Goal: Task Accomplishment & Management: Manage account settings

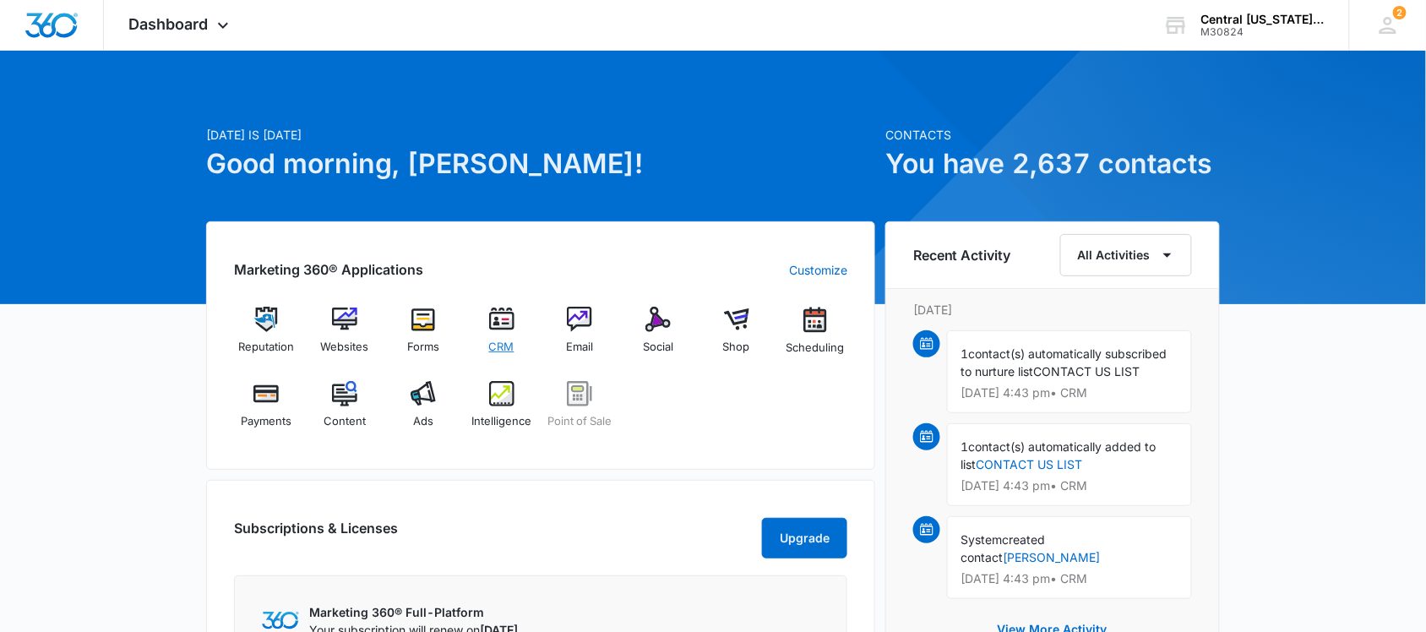
click at [499, 335] on div "CRM" at bounding box center [501, 337] width 65 height 60
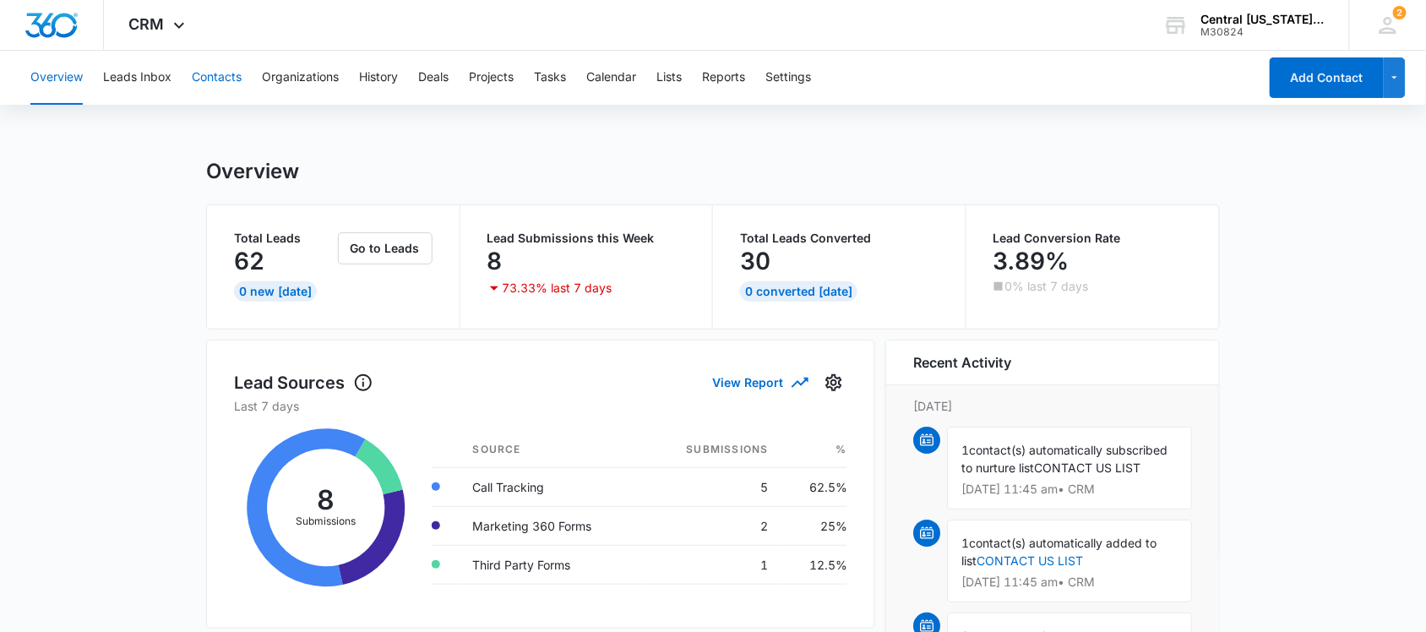
click at [208, 56] on button "Contacts" at bounding box center [217, 78] width 50 height 54
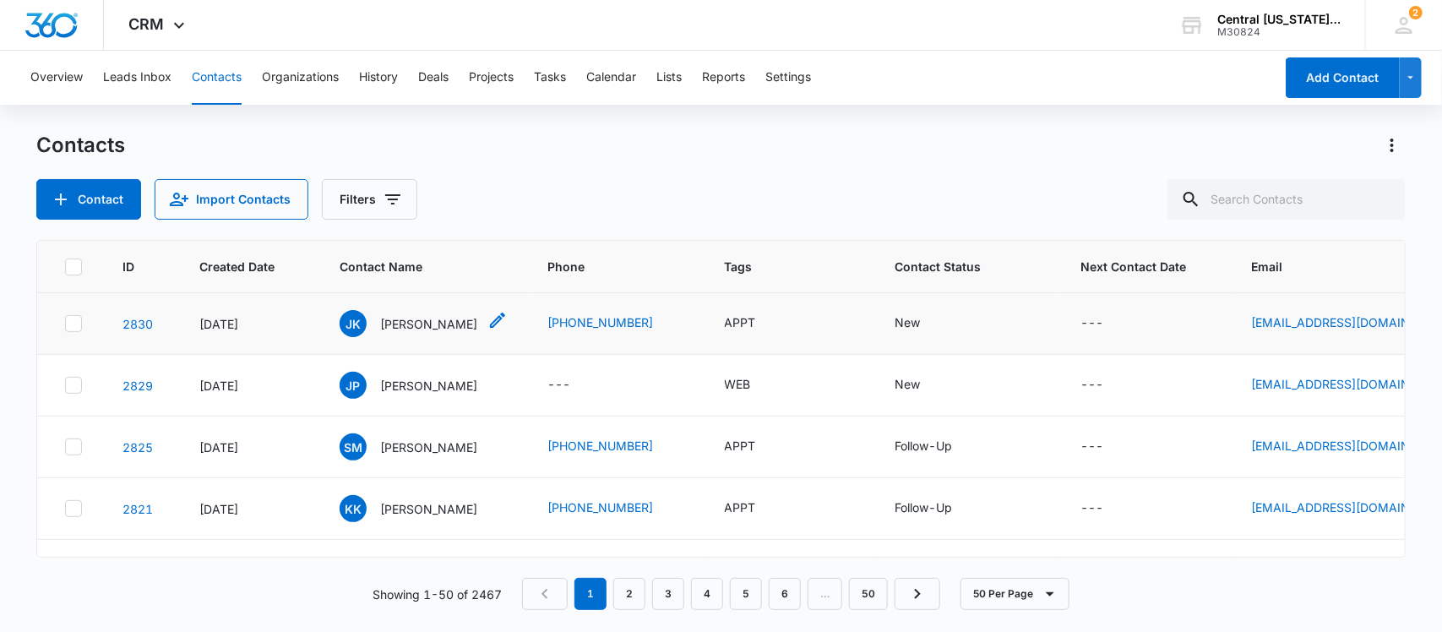
click at [394, 322] on p "[PERSON_NAME]" at bounding box center [428, 324] width 97 height 18
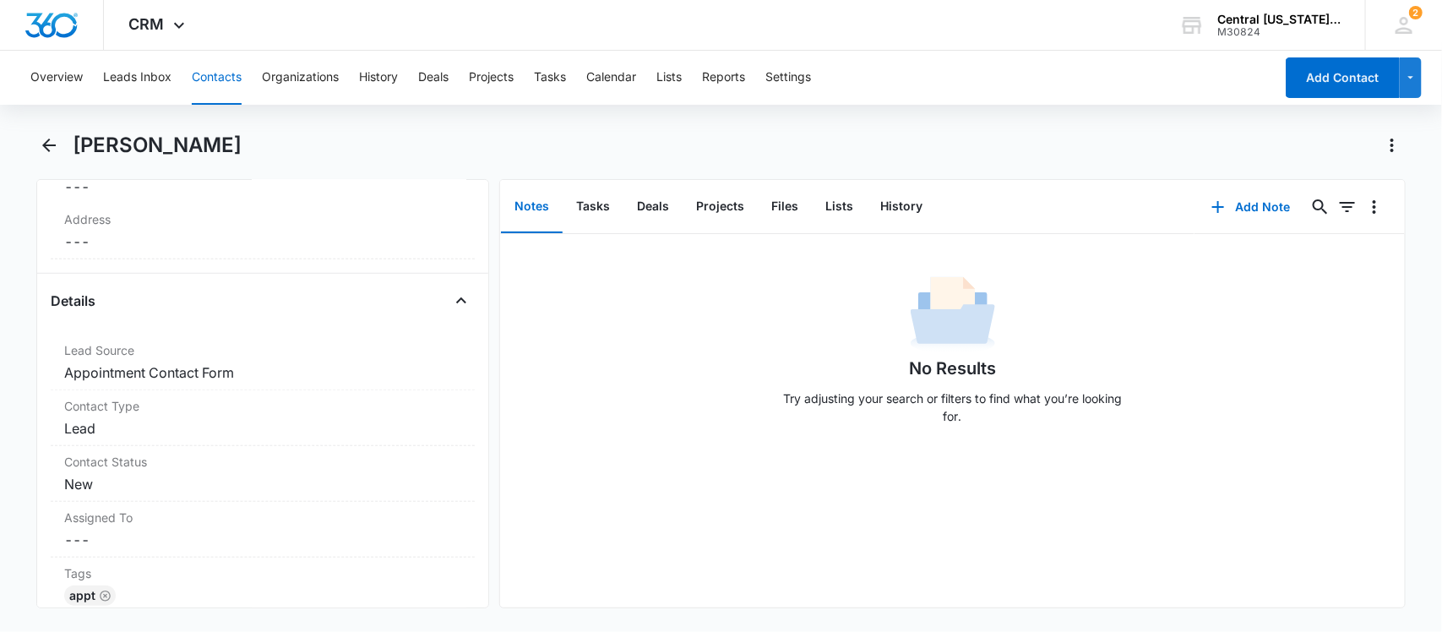
scroll to position [644, 0]
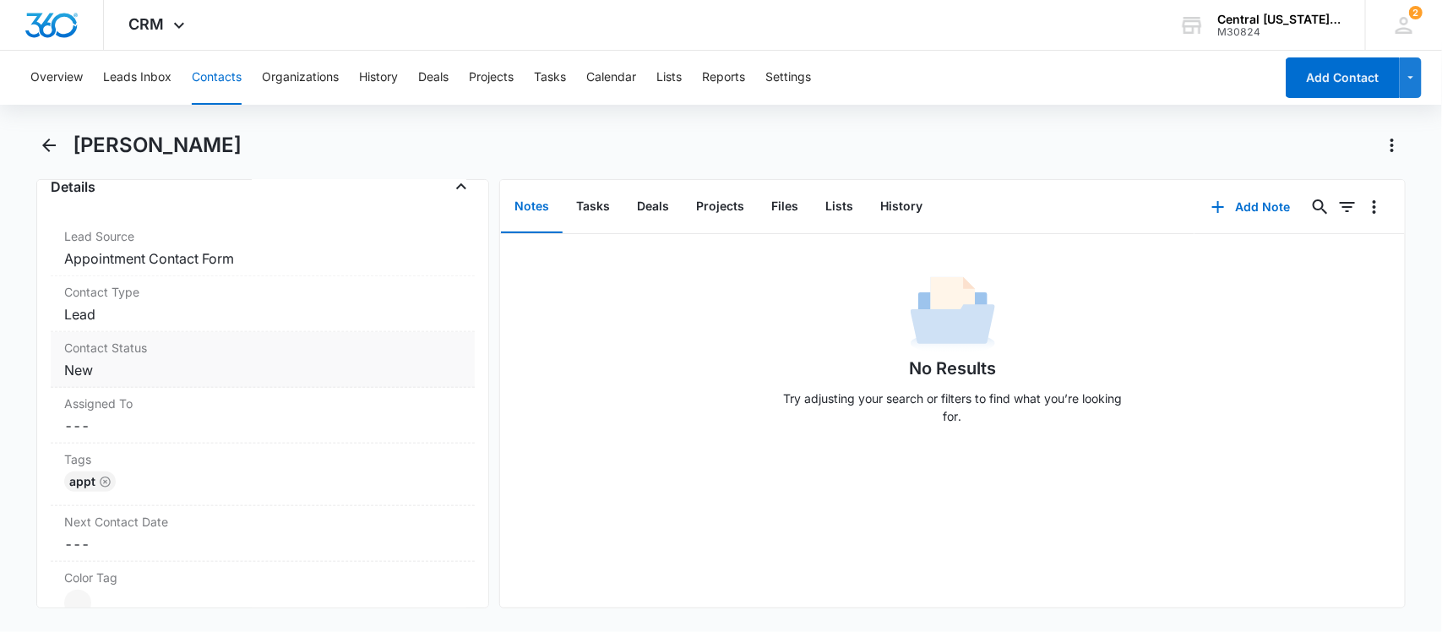
click at [127, 385] on div "Contact Status Cancel Save Changes New" at bounding box center [263, 360] width 425 height 56
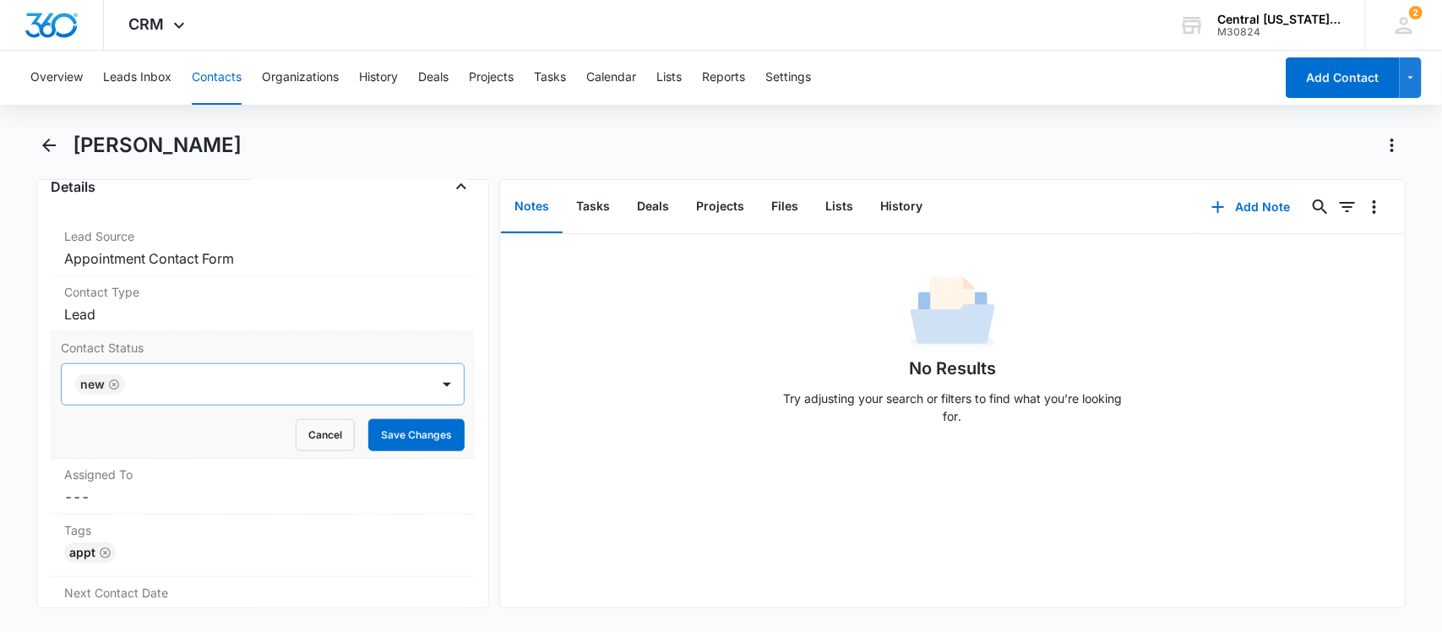
click at [116, 384] on icon "Remove New" at bounding box center [114, 384] width 12 height 13
click at [144, 391] on div at bounding box center [243, 384] width 332 height 24
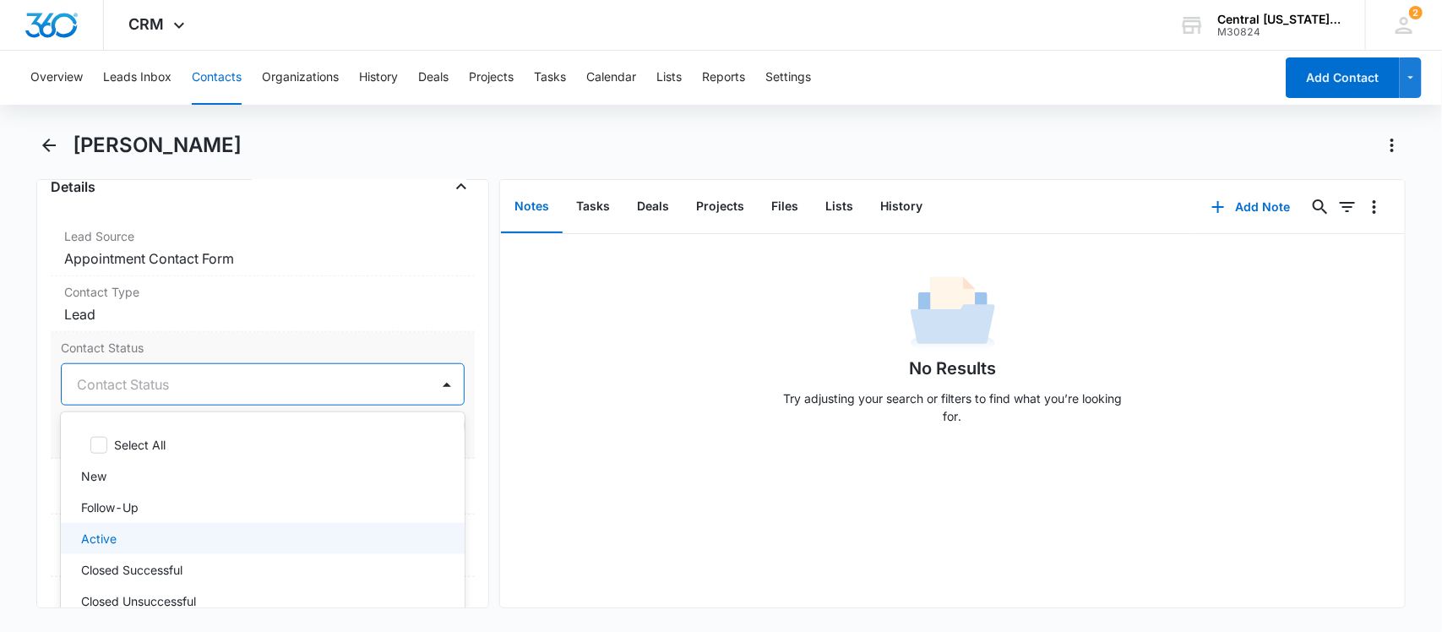
click at [111, 538] on p "Active" at bounding box center [98, 539] width 35 height 18
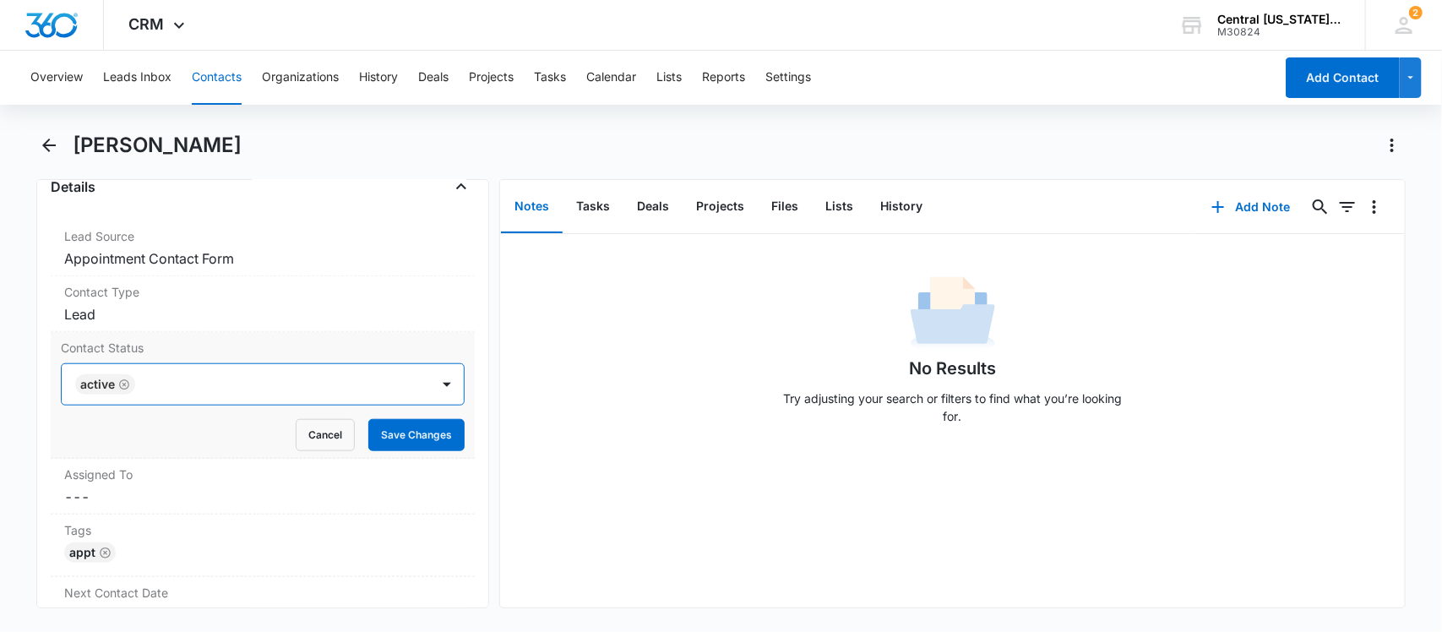
click at [175, 386] on div at bounding box center [274, 384] width 269 height 24
click at [390, 432] on button "Save Changes" at bounding box center [416, 435] width 96 height 32
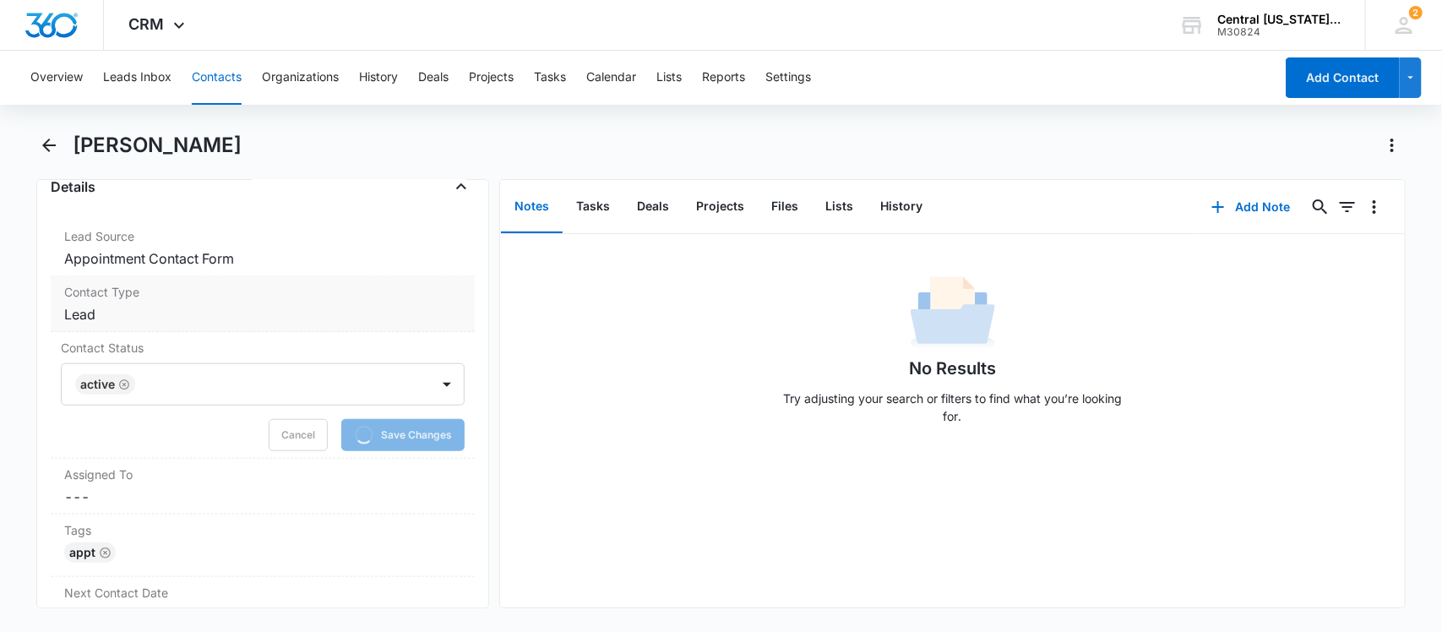
click at [116, 321] on dd "Cancel Save Changes Lead" at bounding box center [263, 314] width 398 height 20
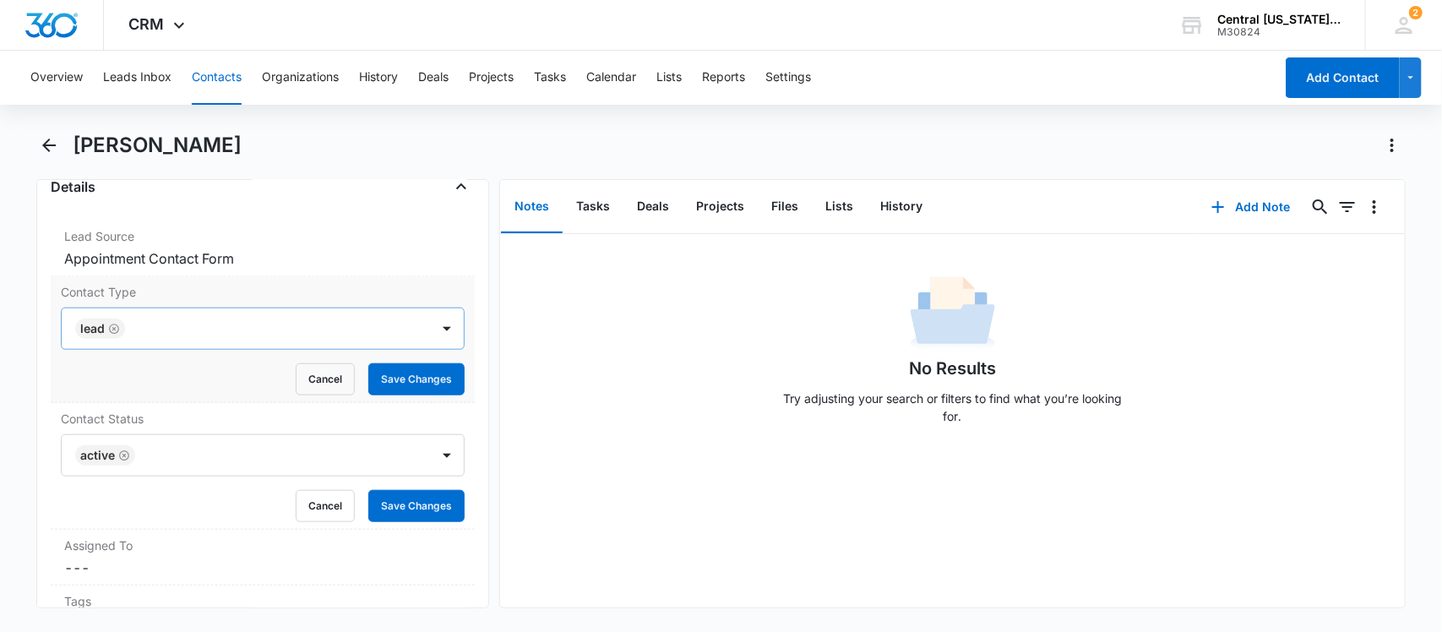
click at [112, 327] on icon "Remove Lead" at bounding box center [114, 329] width 12 height 13
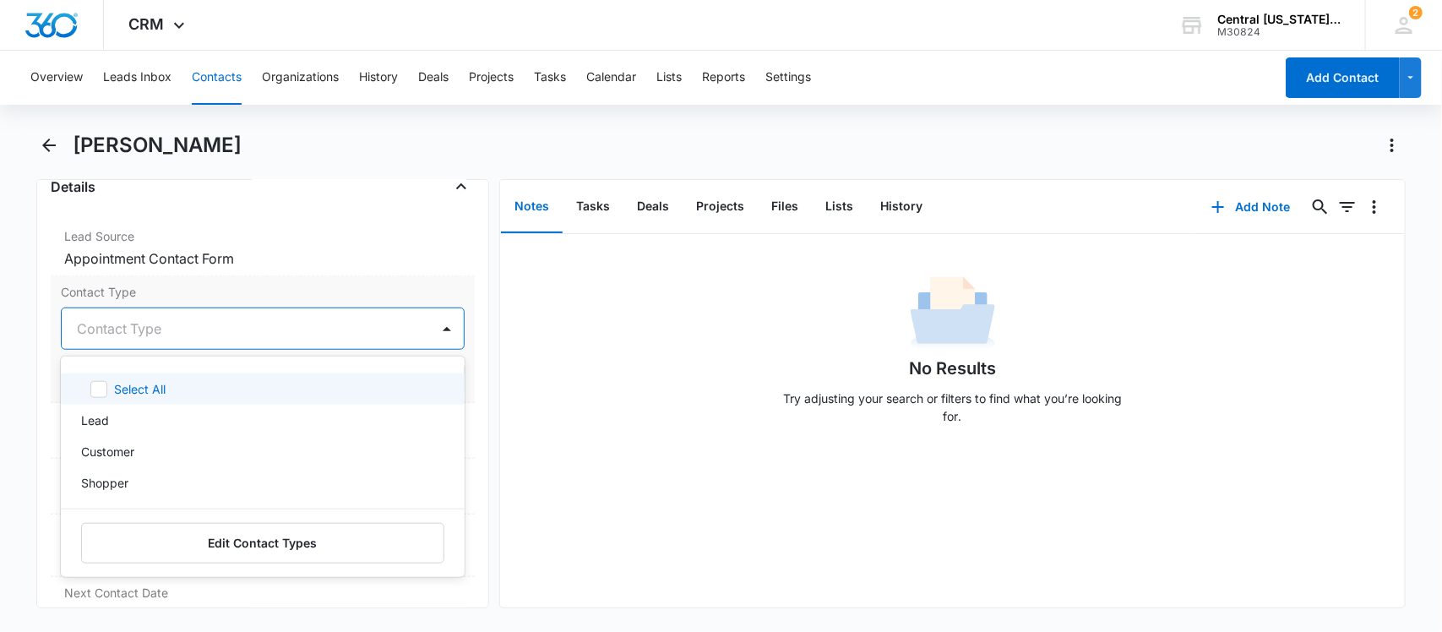
click at [136, 329] on div at bounding box center [243, 329] width 332 height 24
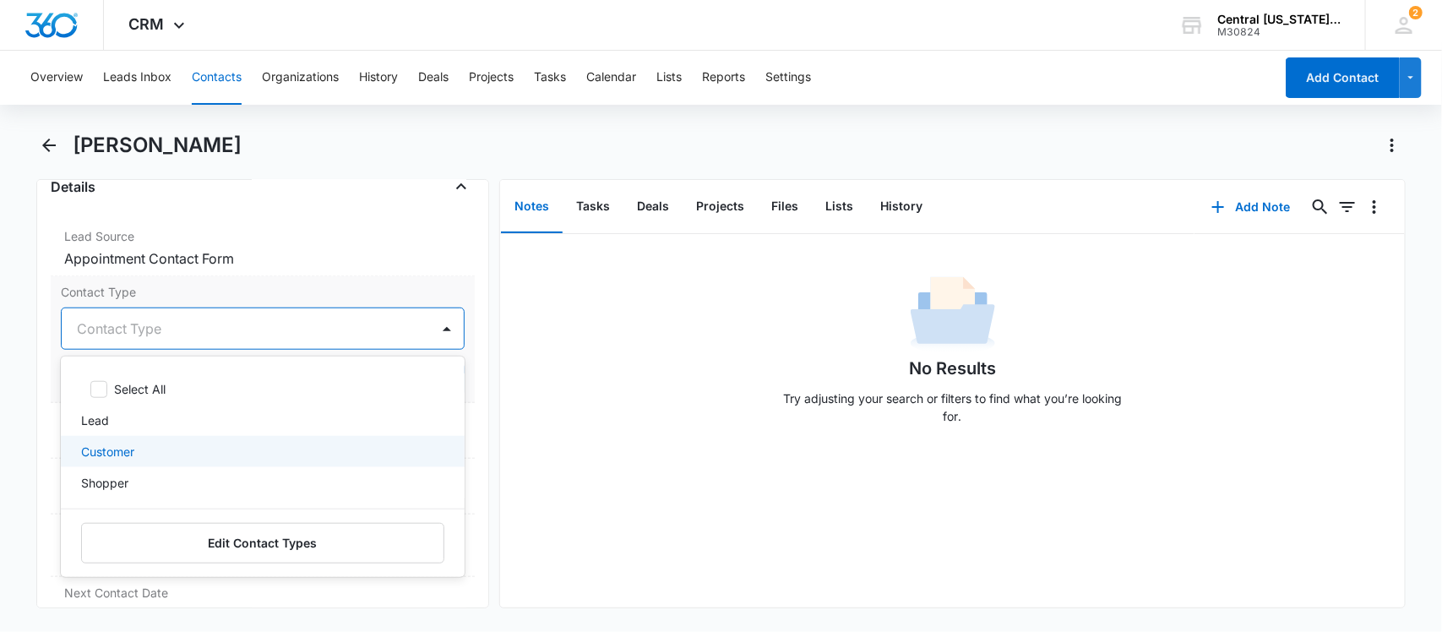
click at [128, 453] on p "Customer" at bounding box center [107, 452] width 53 height 18
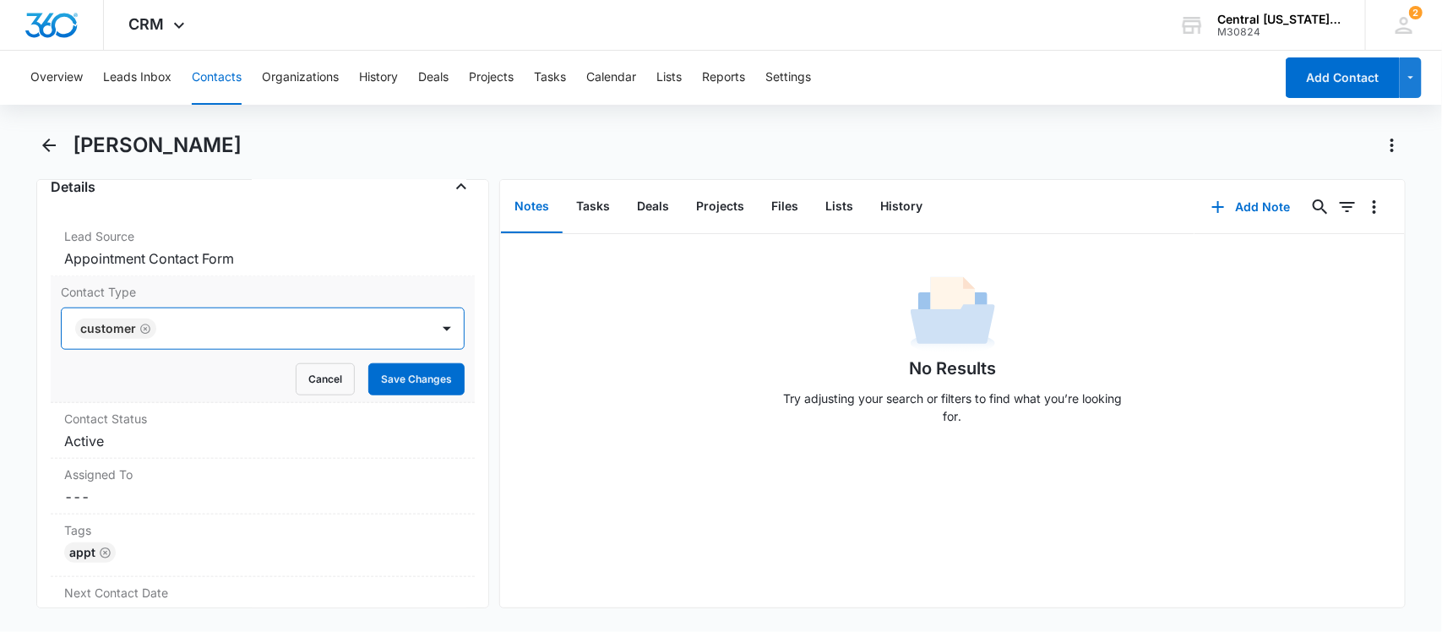
click at [218, 339] on div at bounding box center [284, 329] width 247 height 24
click at [378, 383] on button "Save Changes" at bounding box center [416, 379] width 96 height 32
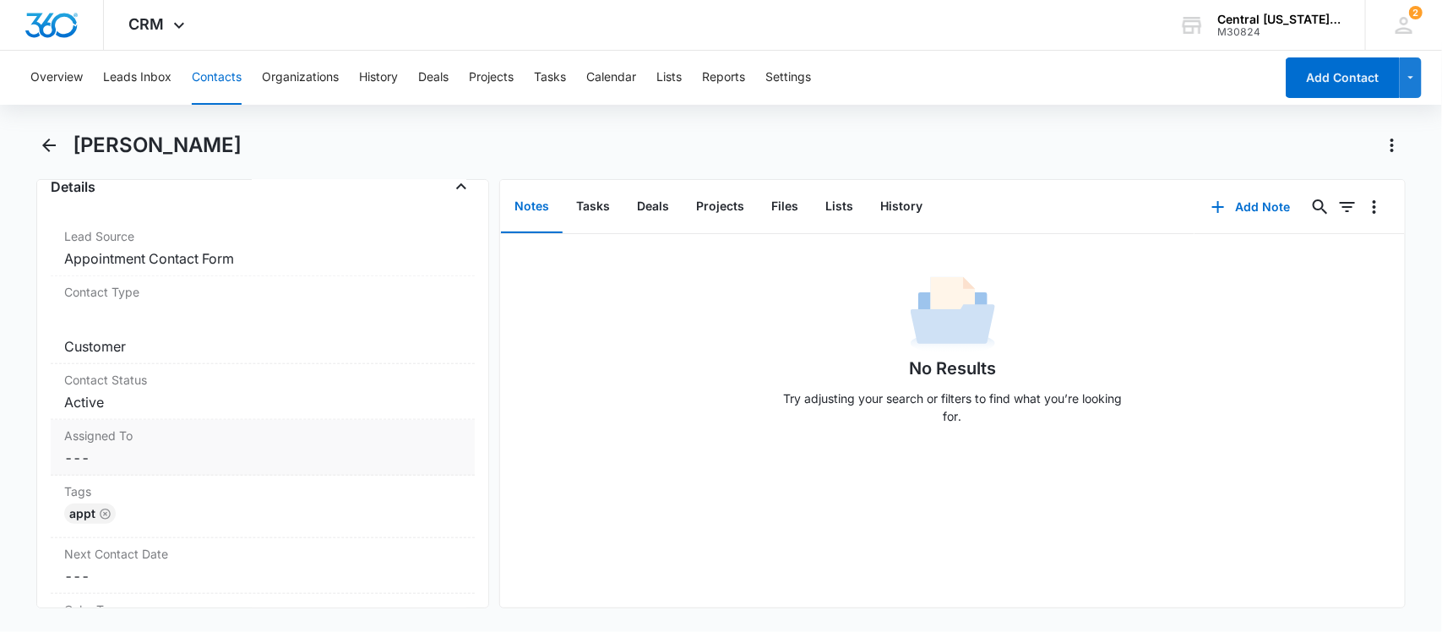
scroll to position [750, 0]
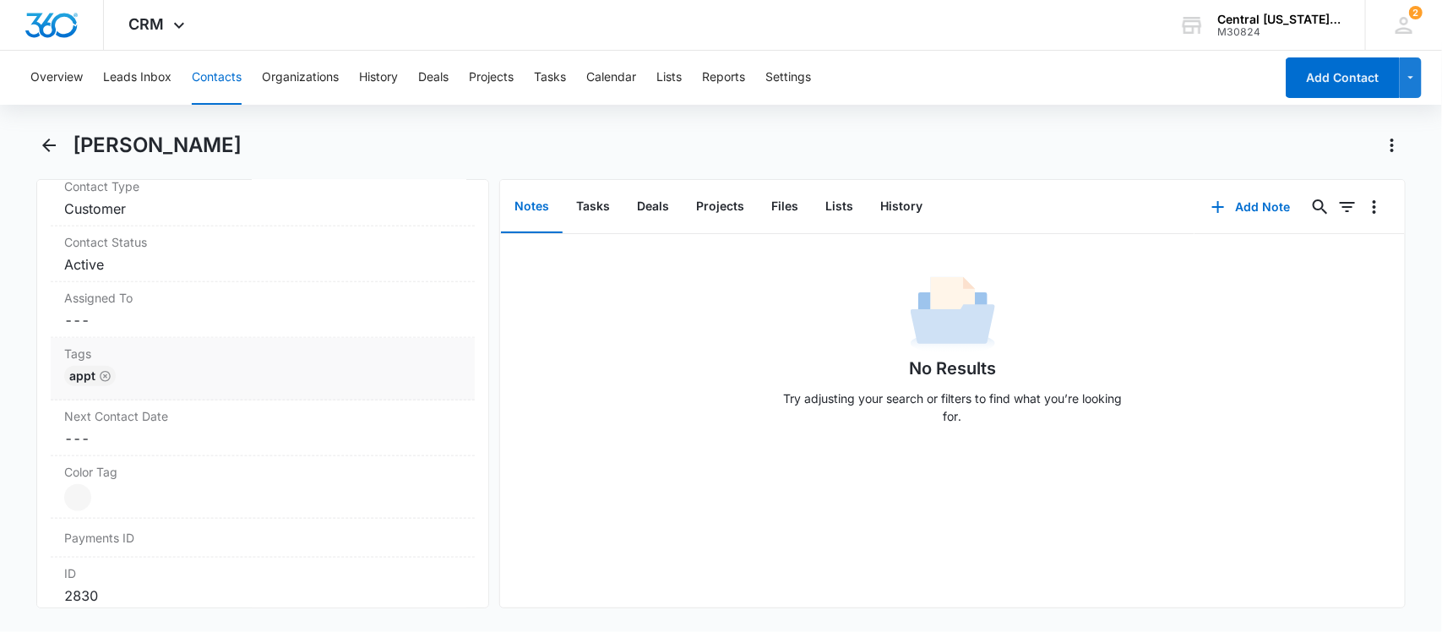
click at [180, 390] on div "APPT" at bounding box center [263, 379] width 398 height 27
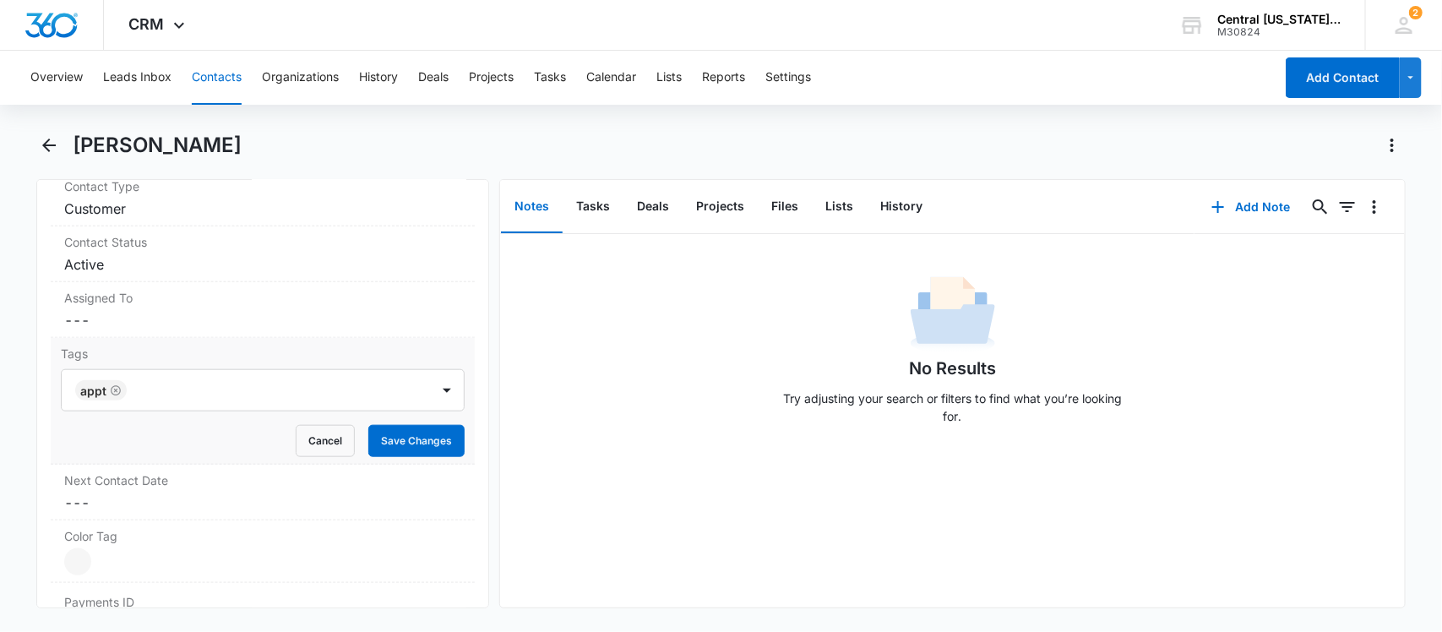
click at [180, 390] on div at bounding box center [280, 390] width 297 height 24
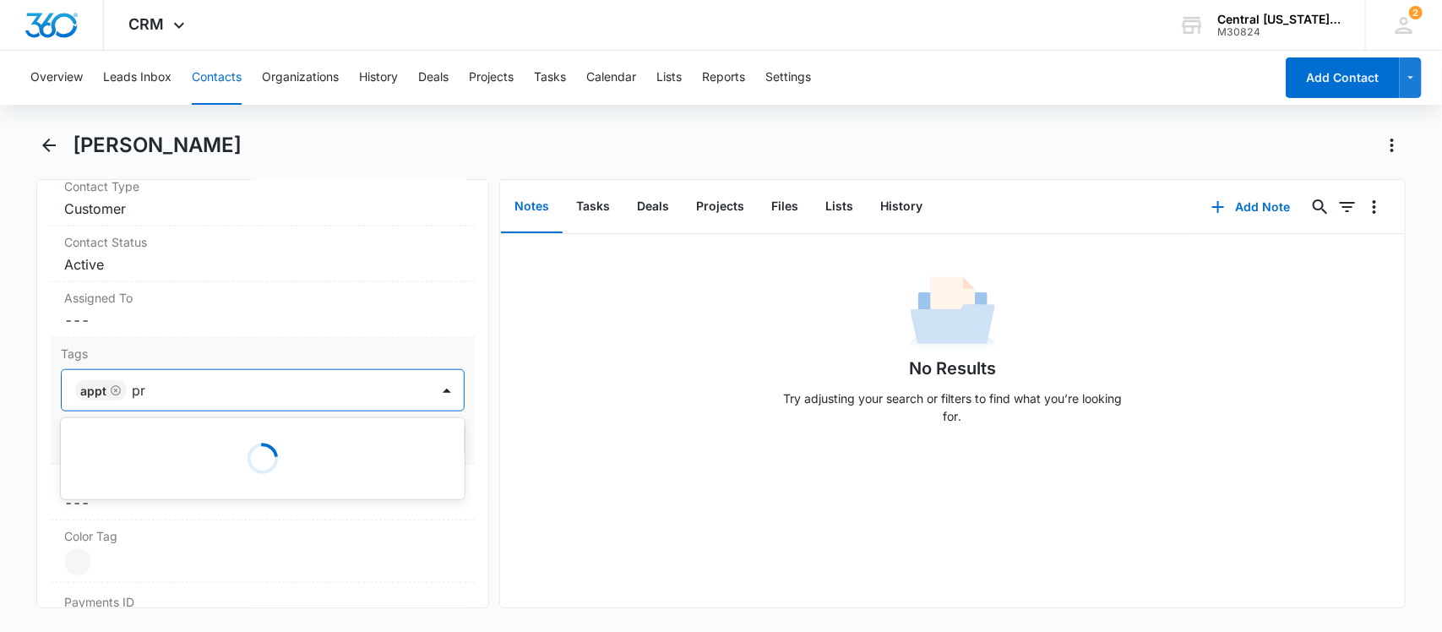
type input "pre"
click at [155, 452] on div "PREMIUM" at bounding box center [261, 451] width 361 height 18
click at [309, 386] on div at bounding box center [321, 390] width 216 height 24
click at [394, 443] on button "Save Changes" at bounding box center [416, 441] width 96 height 32
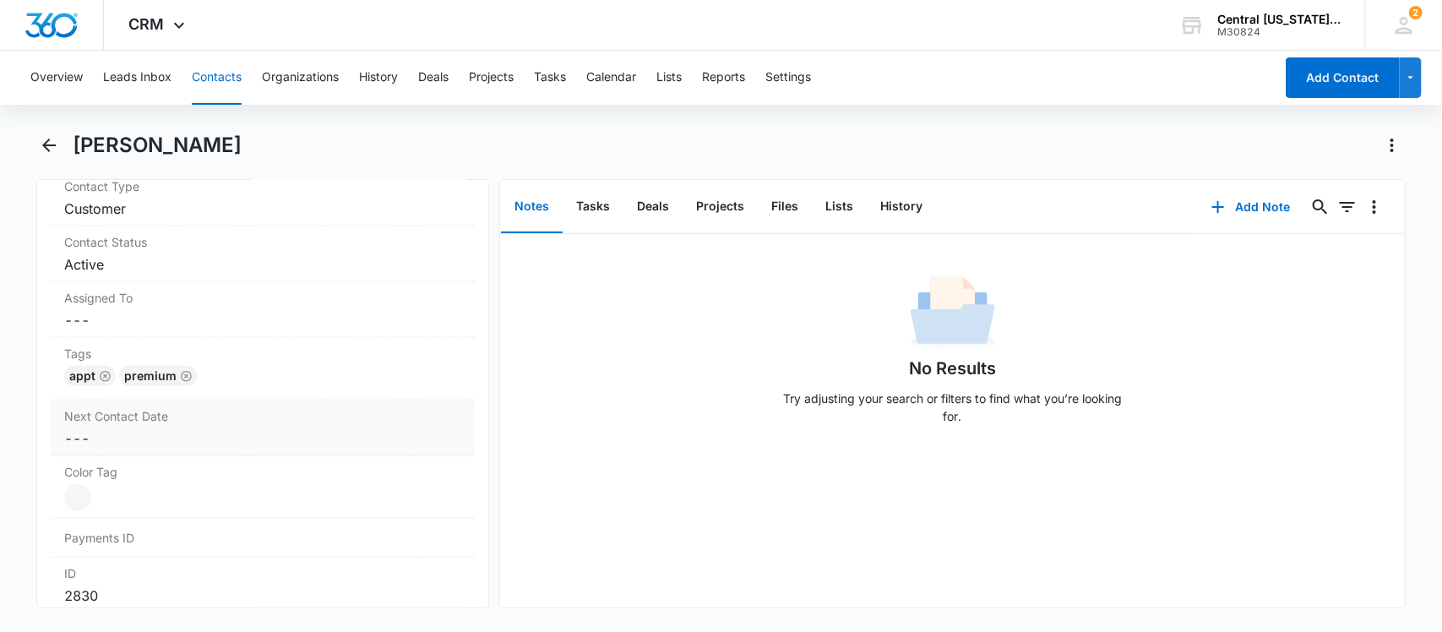
click at [241, 488] on dd "Current Color: Cancel Save Changes" at bounding box center [263, 497] width 398 height 27
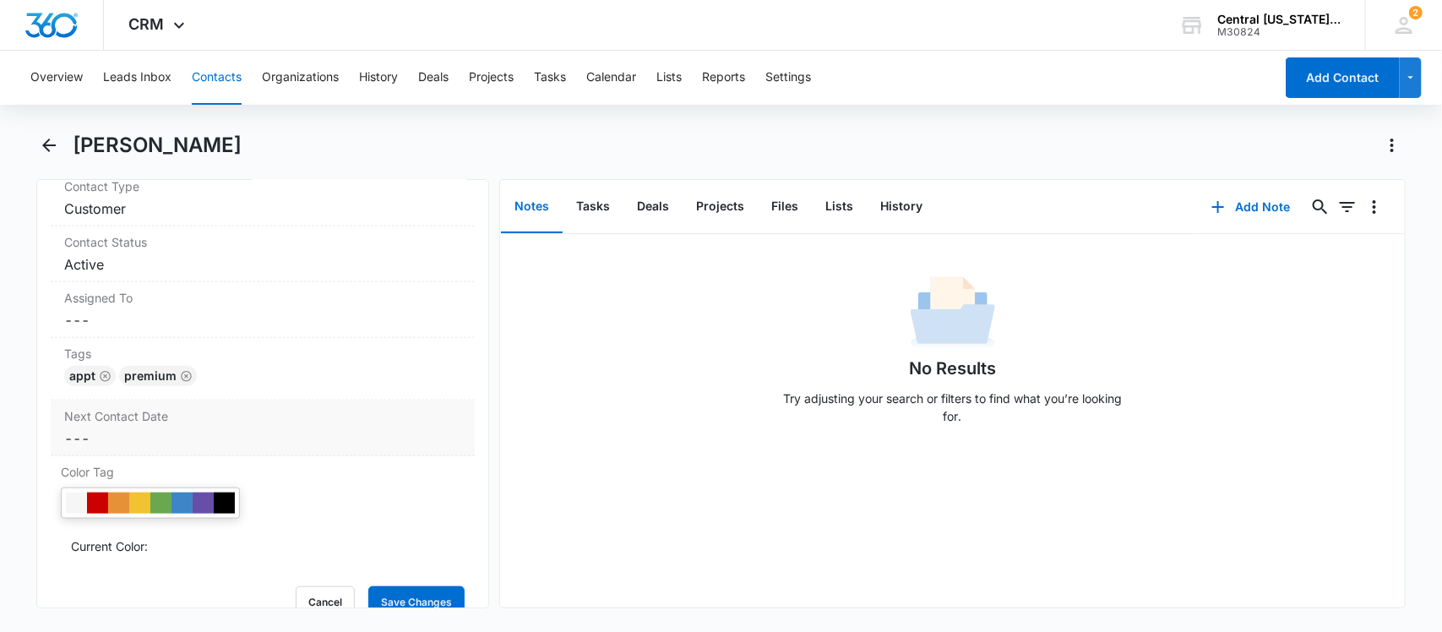
click at [152, 440] on dd "Cancel Save Changes ---" at bounding box center [263, 438] width 398 height 20
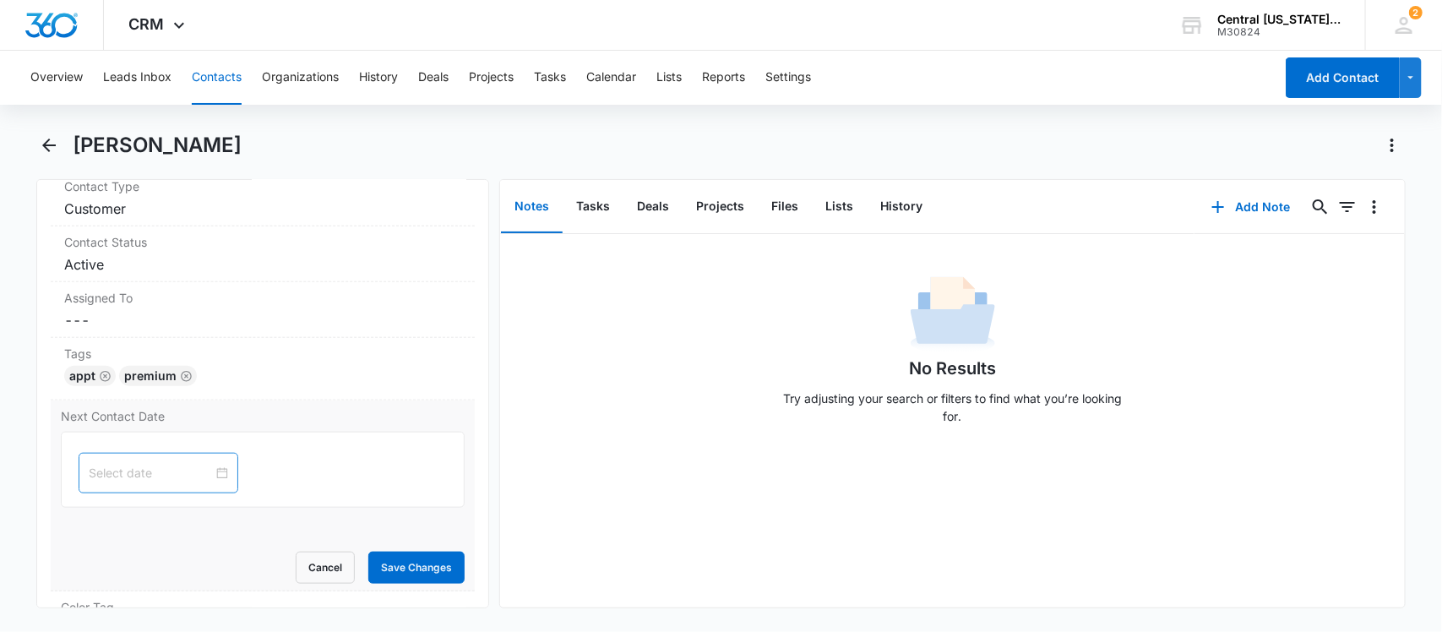
click at [199, 465] on div at bounding box center [159, 473] width 160 height 41
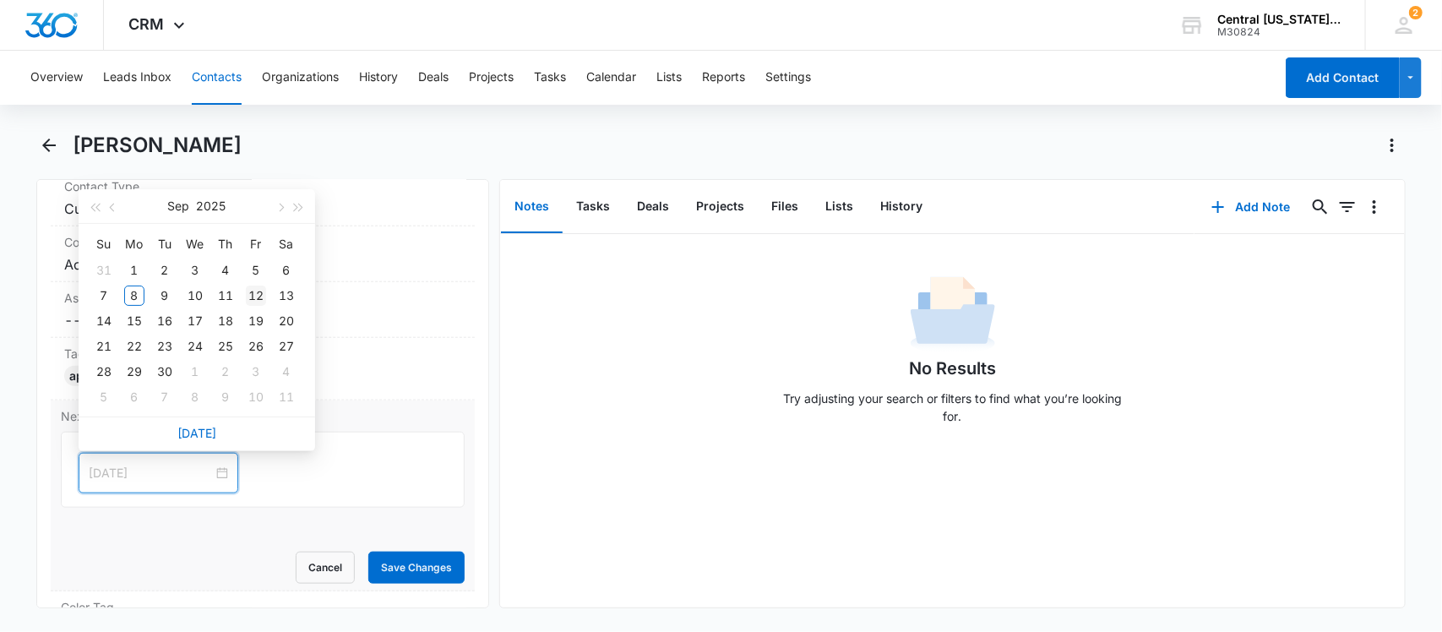
type input "[DATE]"
click at [252, 298] on div "12" at bounding box center [256, 295] width 20 height 20
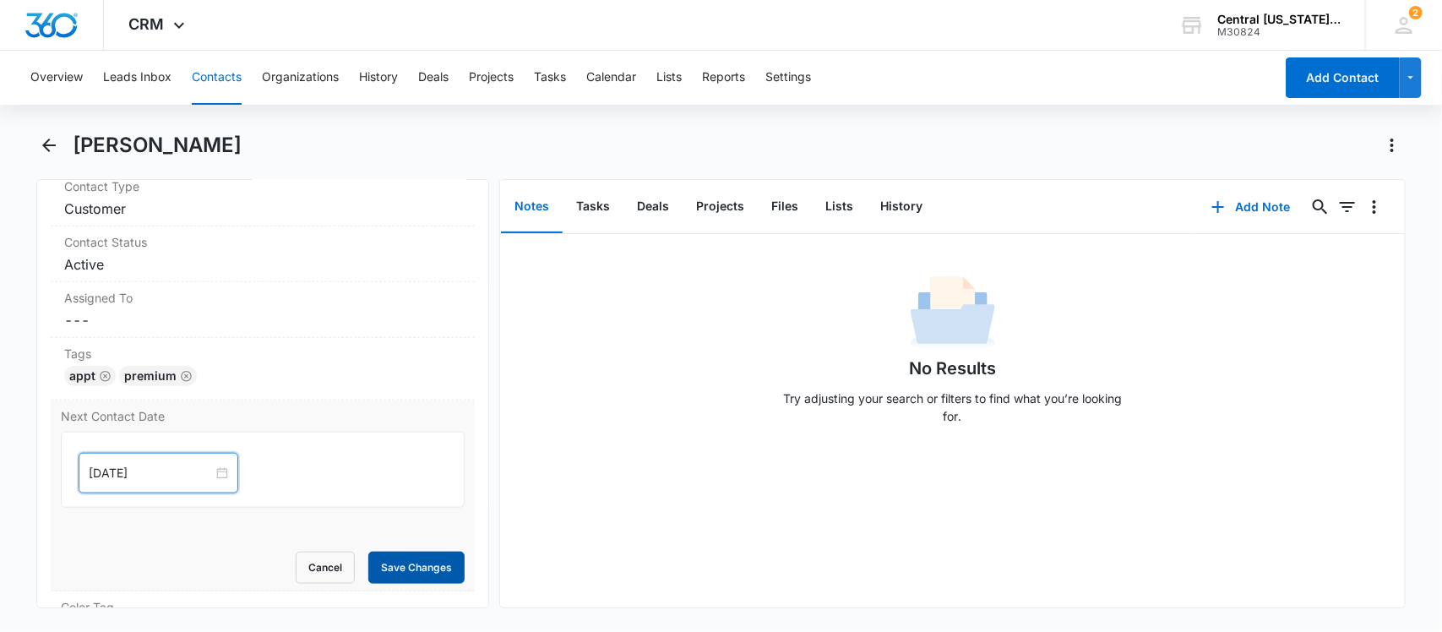
click at [416, 567] on button "Save Changes" at bounding box center [416, 567] width 96 height 32
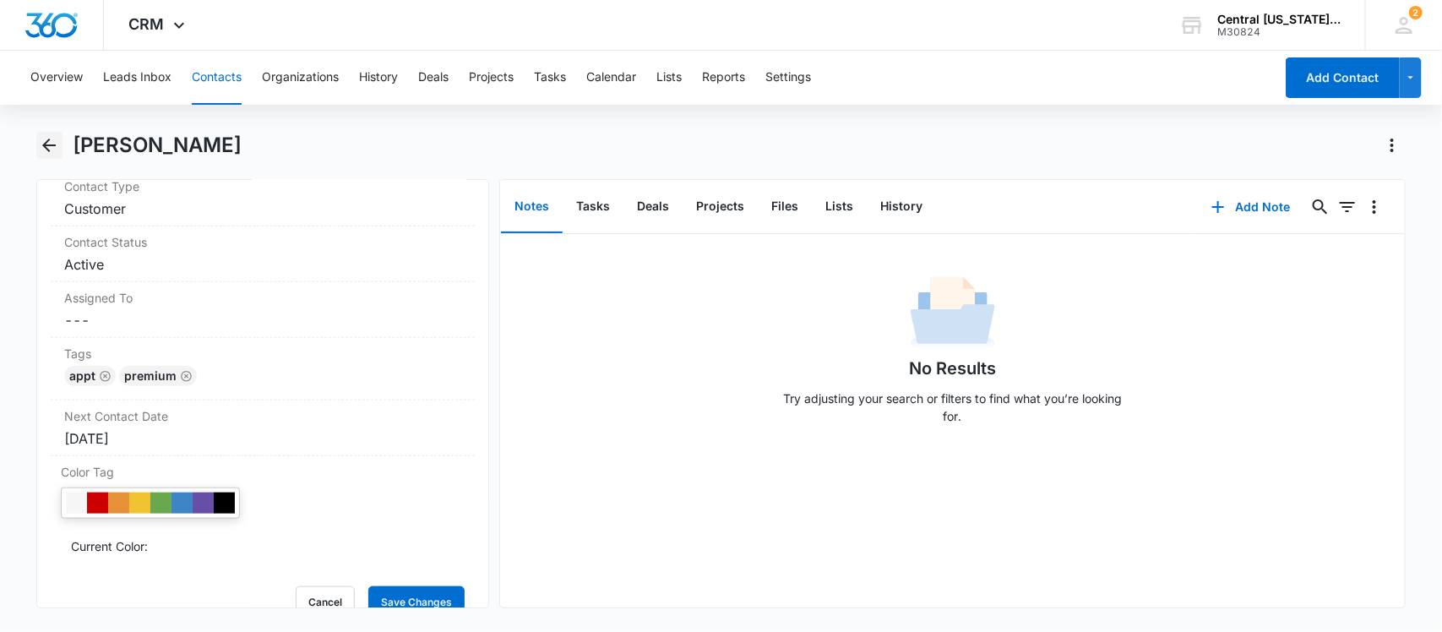
click at [51, 144] on icon "Back" at bounding box center [49, 145] width 20 height 20
